Goal: Task Accomplishment & Management: Manage account settings

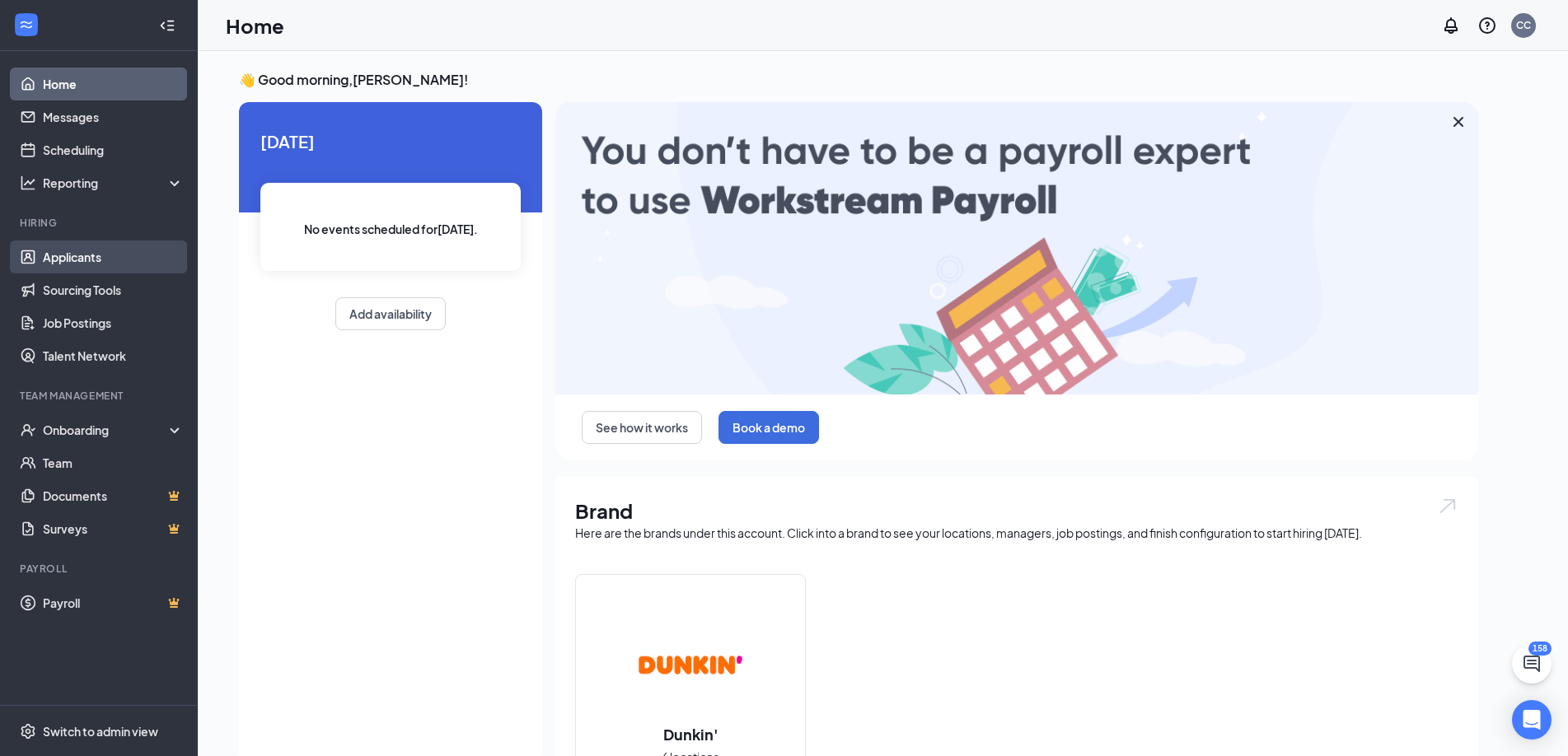
click at [100, 254] on link "Applicants" at bounding box center [112, 257] width 141 height 33
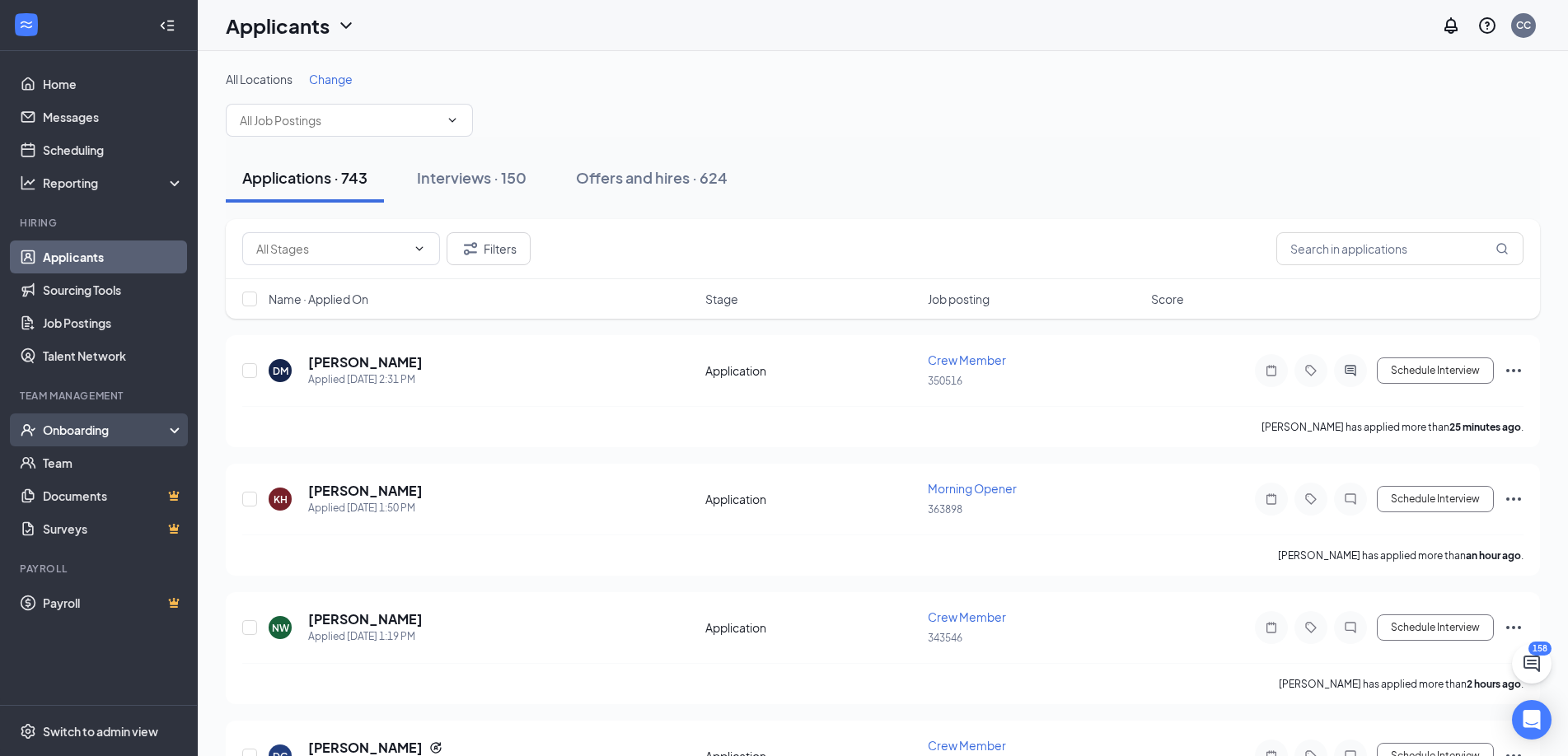
click at [93, 429] on div "Onboarding" at bounding box center [106, 429] width 127 height 16
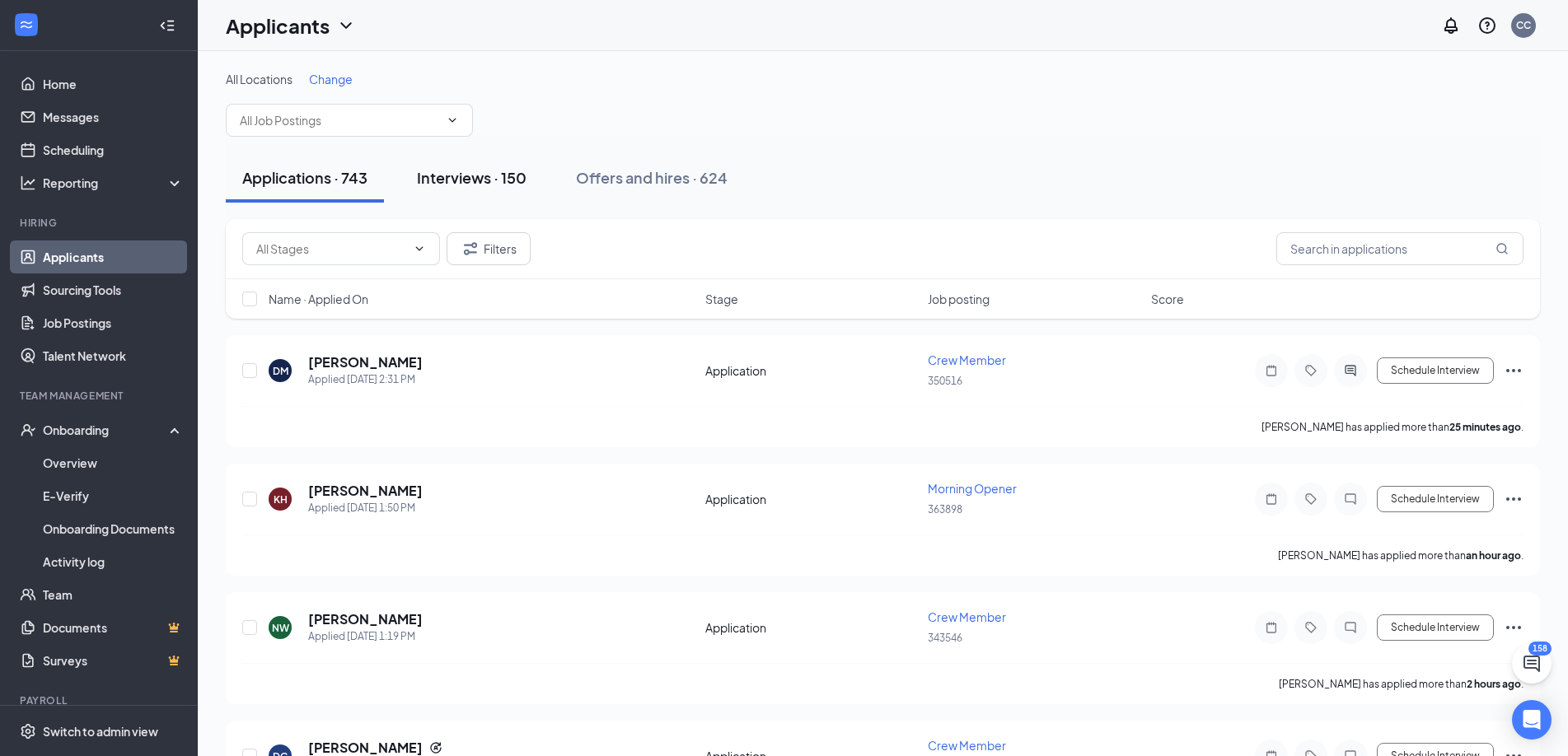
click at [459, 183] on div "Interviews · 150" at bounding box center [472, 178] width 110 height 21
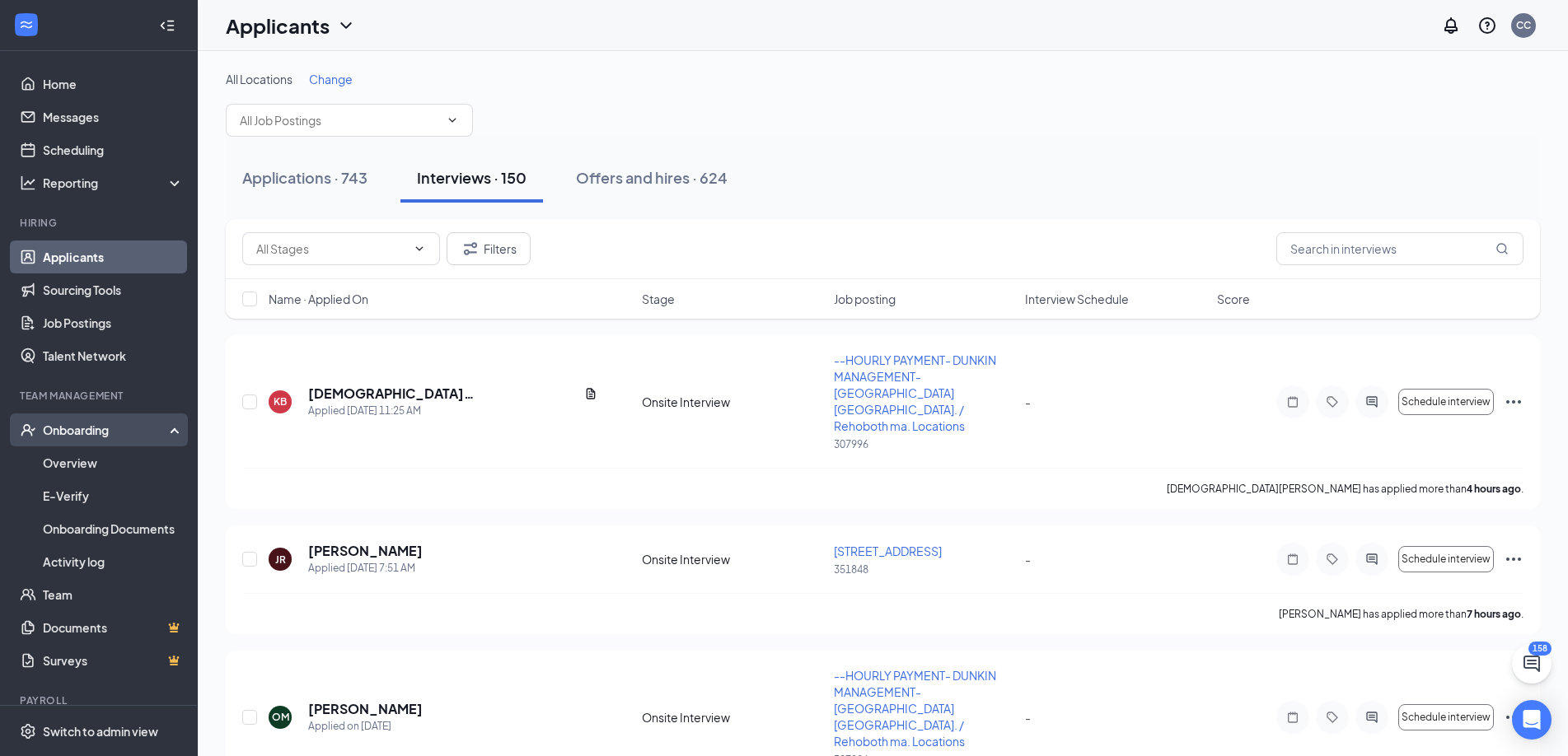
click at [82, 431] on div "Onboarding" at bounding box center [106, 429] width 127 height 16
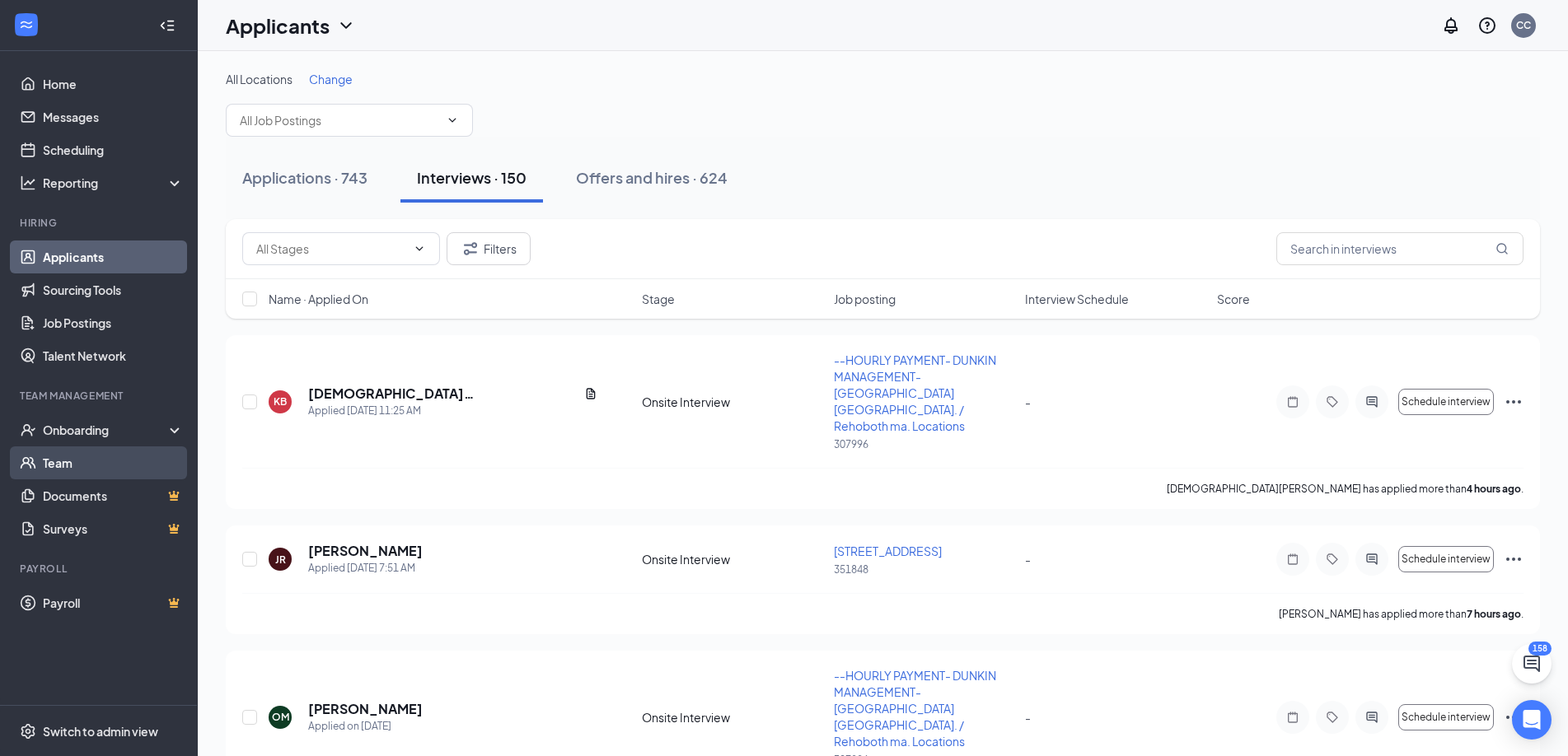
click at [78, 455] on link "Team" at bounding box center [112, 463] width 141 height 33
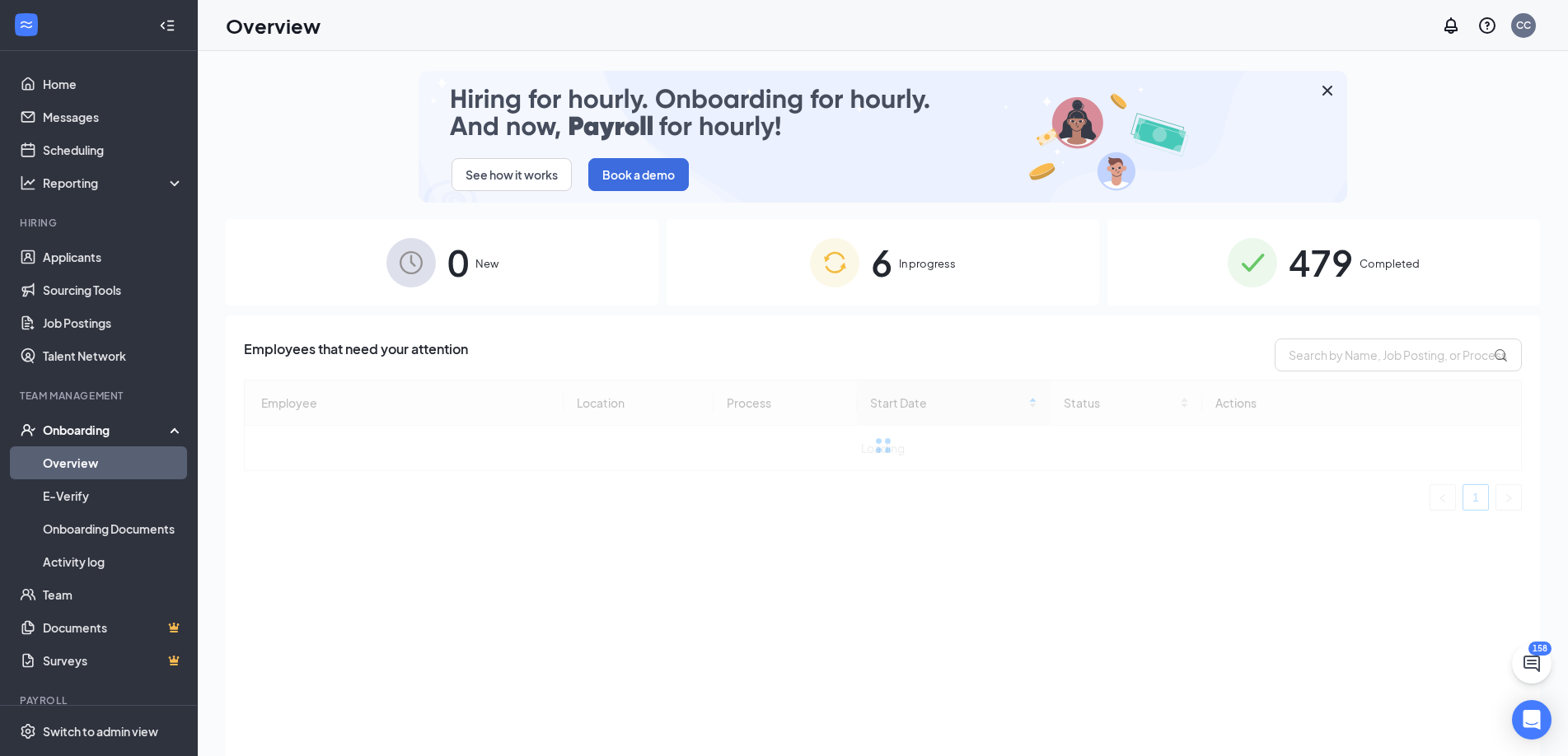
click at [984, 271] on div "6 In progress" at bounding box center [883, 263] width 433 height 87
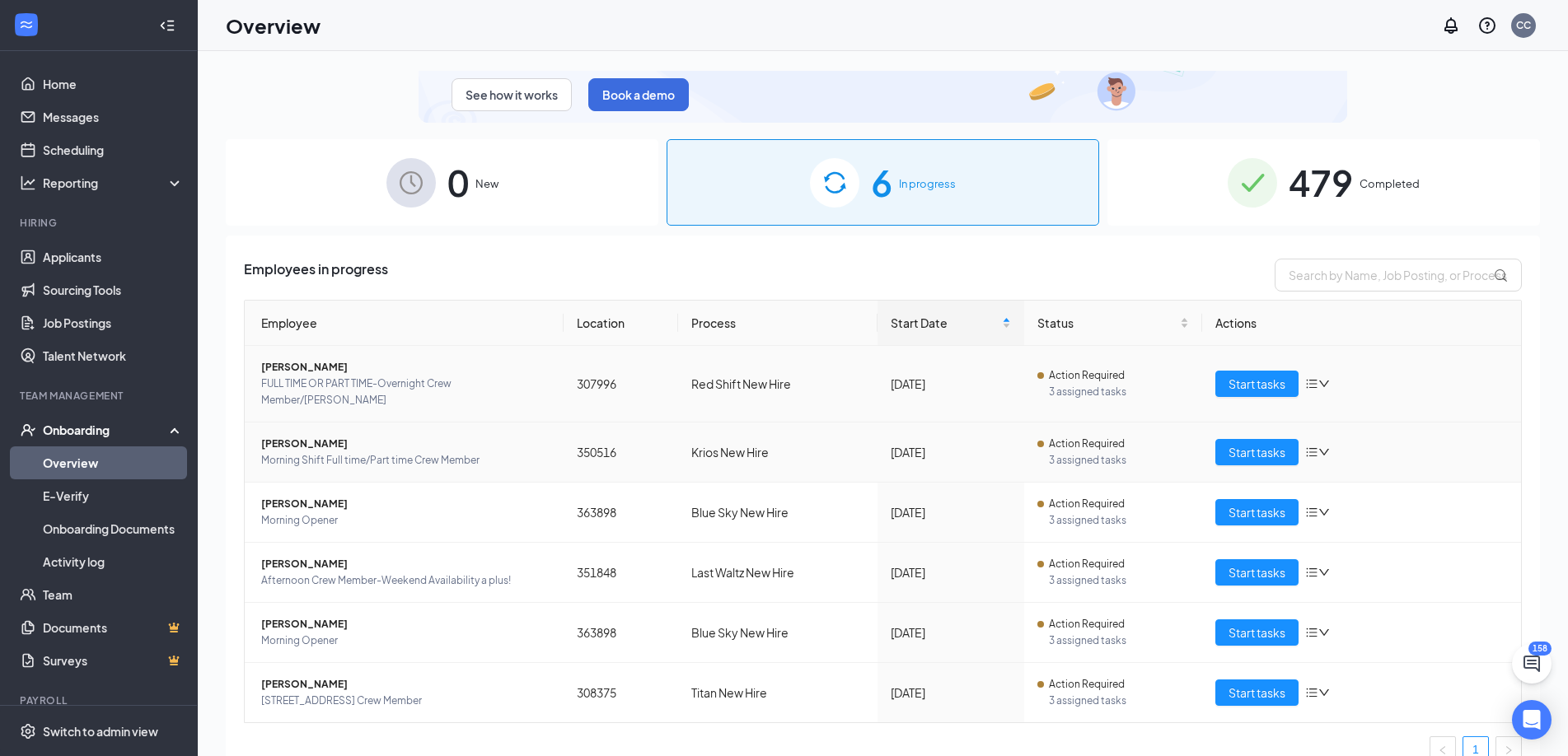
scroll to position [82, 0]
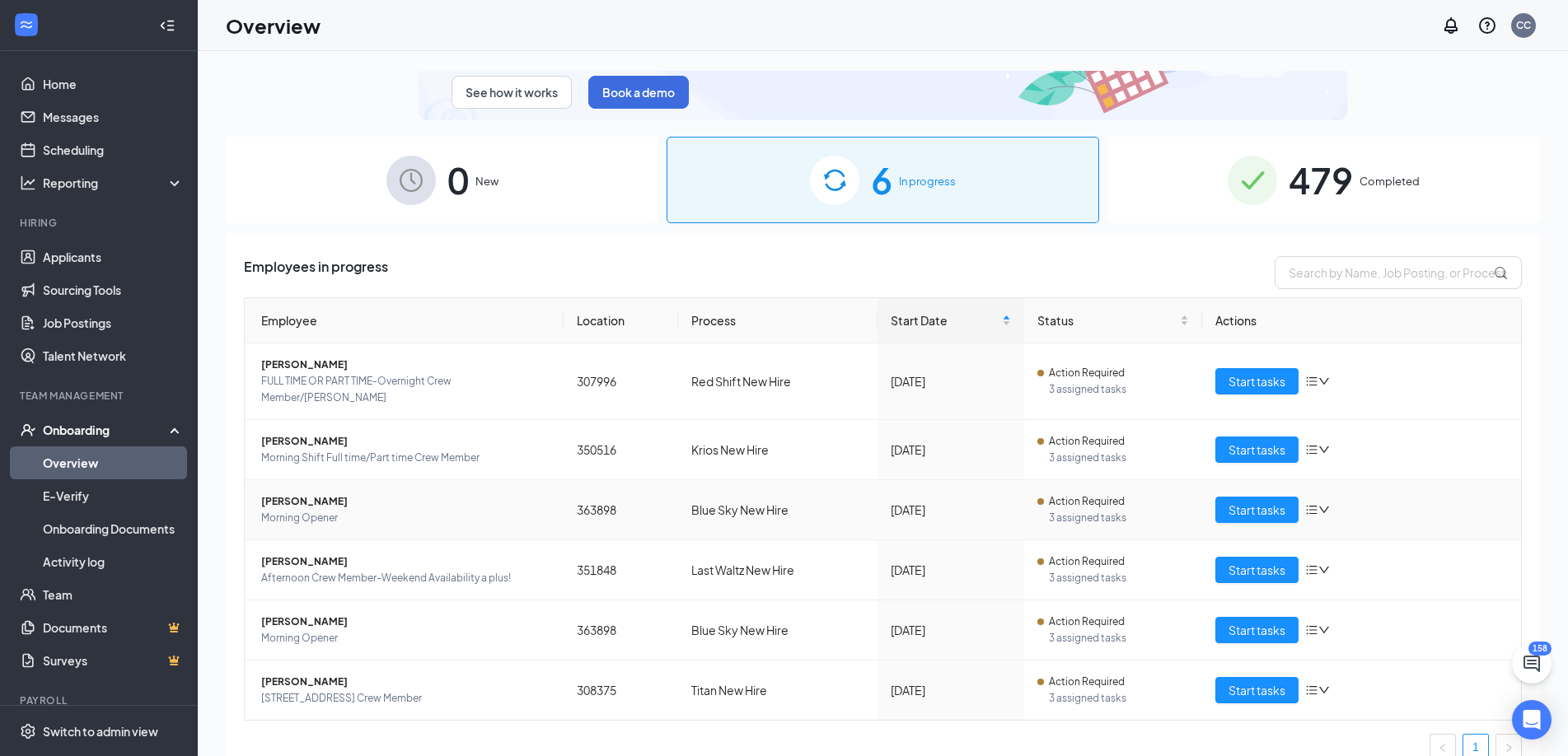
click at [455, 510] on span "Morning Opener" at bounding box center [405, 518] width 289 height 16
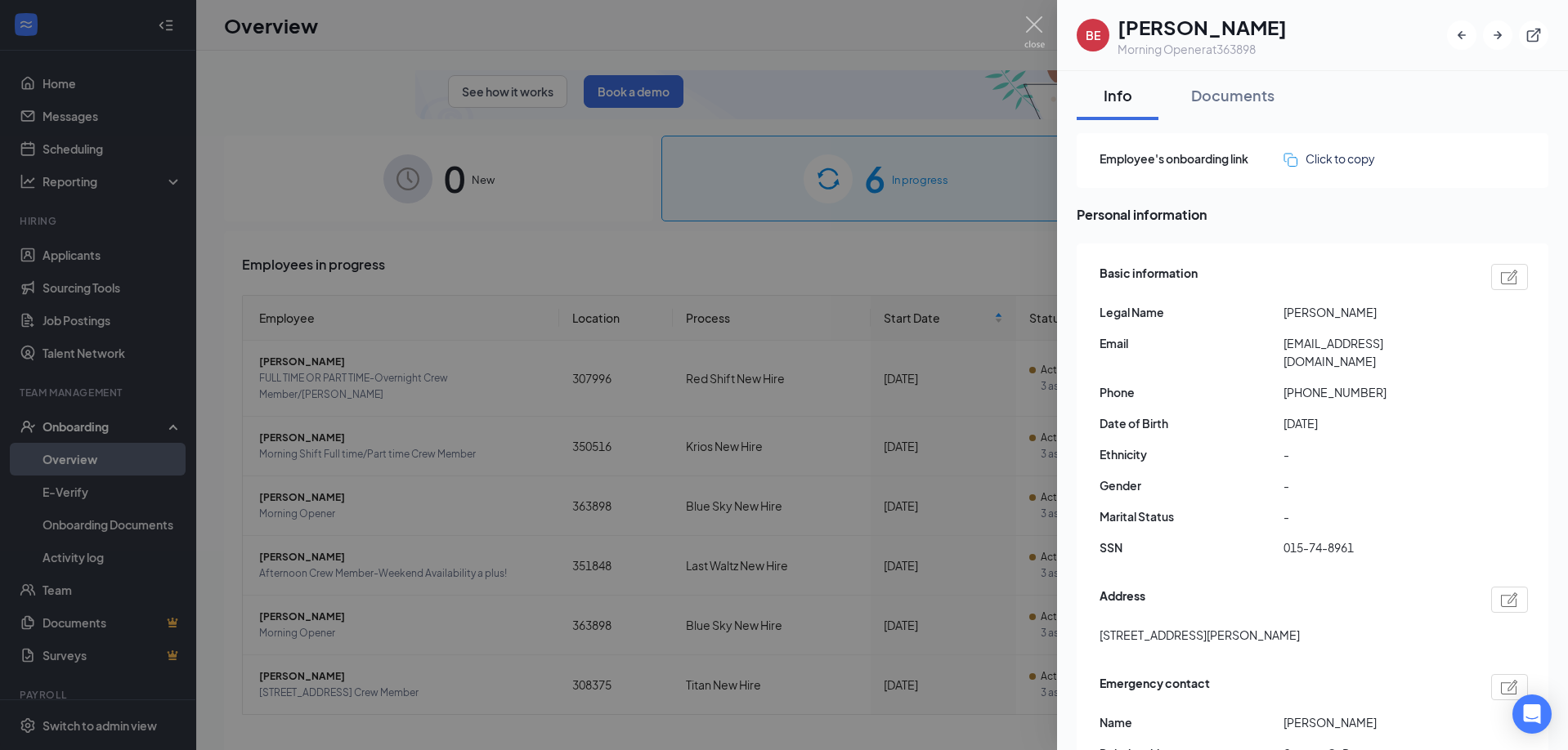
click at [1234, 95] on div "Documents" at bounding box center [1232, 96] width 83 height 21
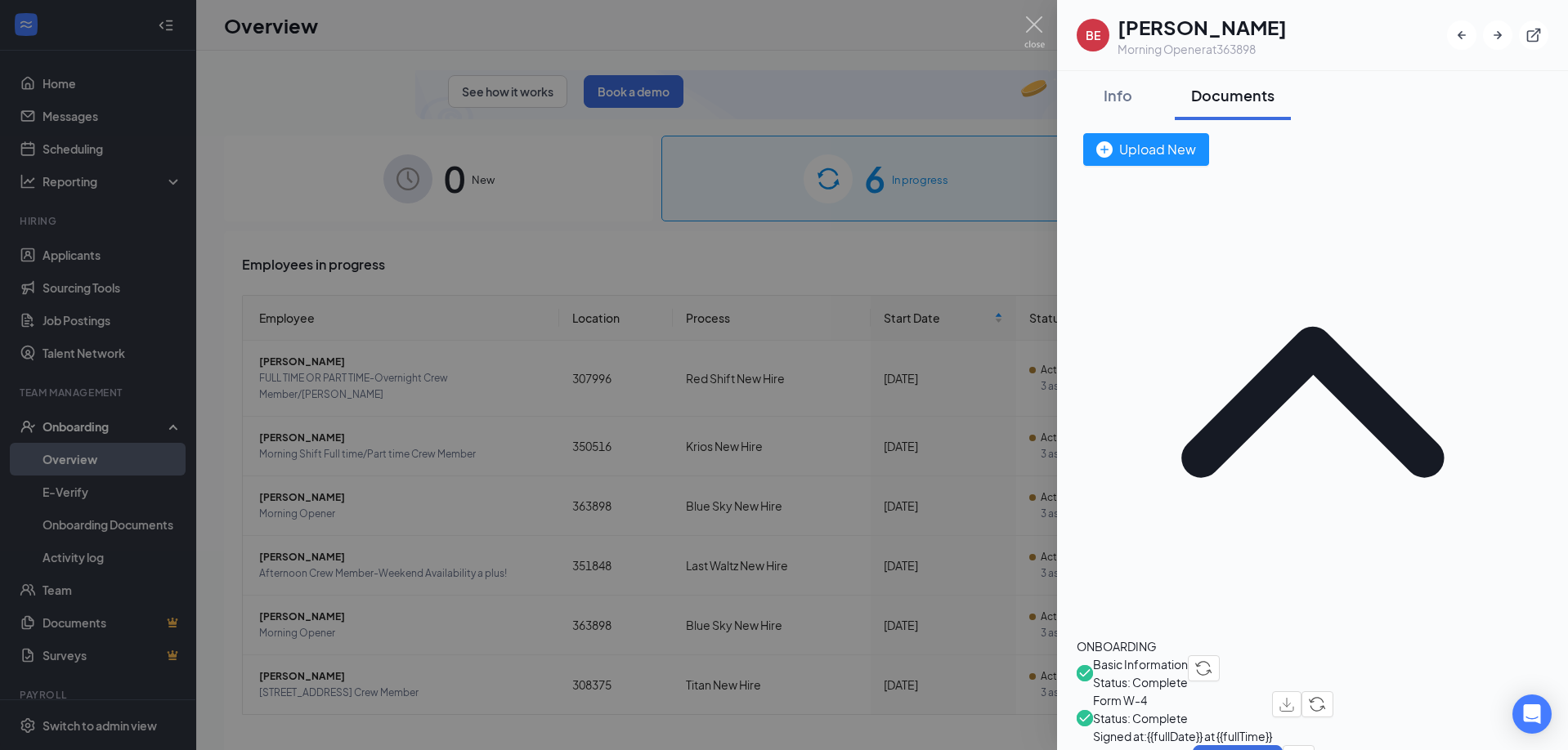
click at [1163, 692] on span "Form W-4" at bounding box center [1183, 700] width 179 height 18
